Goal: Information Seeking & Learning: Learn about a topic

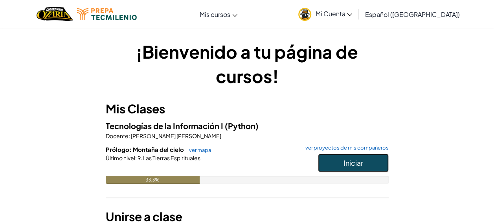
click at [340, 162] on button "Iniciar" at bounding box center [353, 163] width 71 height 18
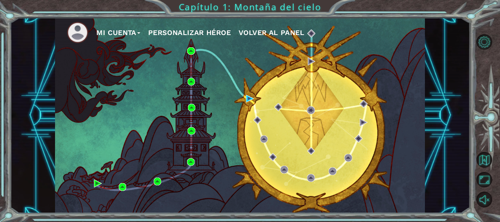
click at [245, 98] on div "Mi Cuenta Personalizar héroe Volver al panel" at bounding box center [240, 115] width 370 height 195
click at [239, 118] on div "Mi Cuenta Personalizar héroe Volver al panel" at bounding box center [240, 115] width 370 height 195
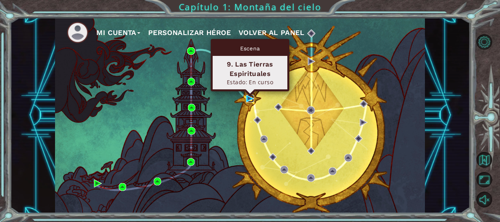
click at [252, 99] on img at bounding box center [250, 99] width 8 height 8
